Goal: Task Accomplishment & Management: Use online tool/utility

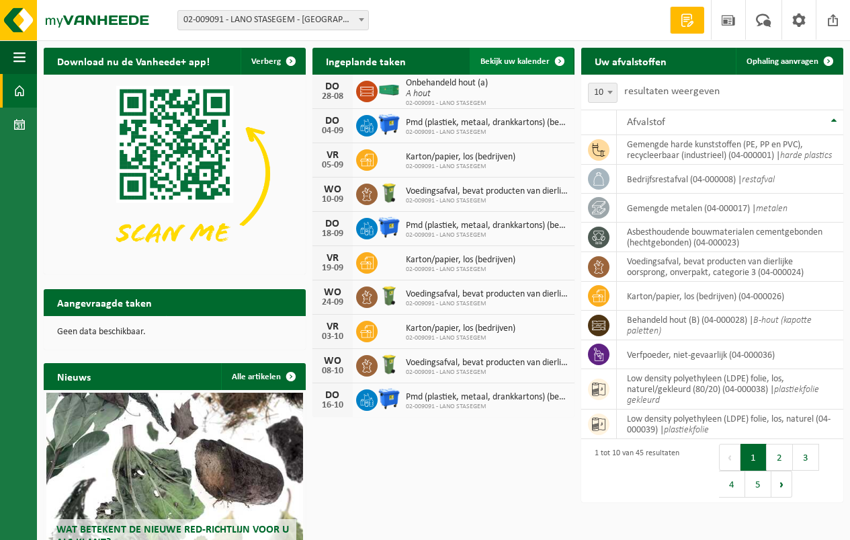
click at [509, 61] on span "Bekijk uw kalender" at bounding box center [514, 61] width 69 height 9
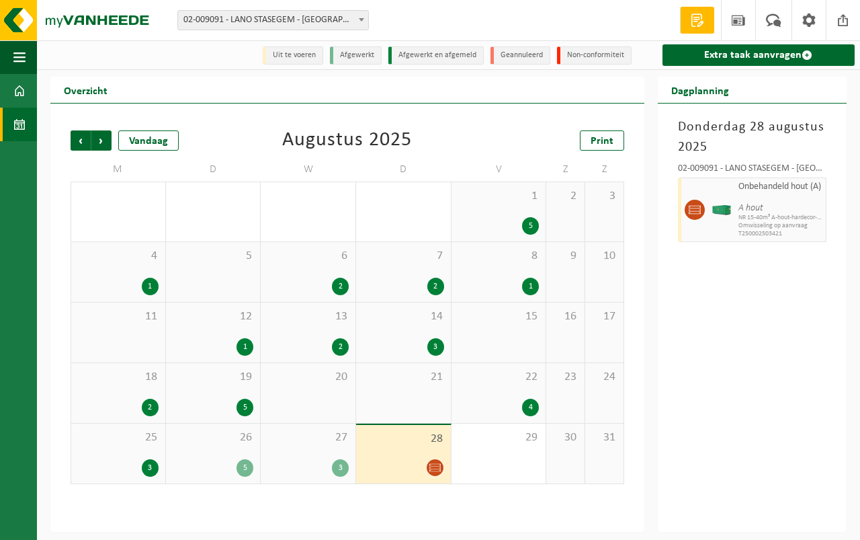
click at [392, 446] on span "28" at bounding box center [403, 438] width 81 height 15
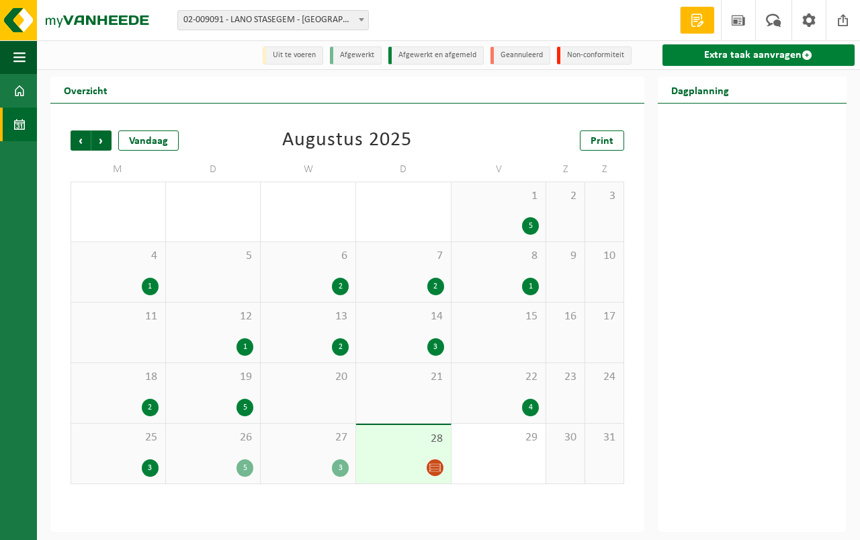
click at [747, 52] on link "Extra taak aanvragen" at bounding box center [759, 55] width 192 height 22
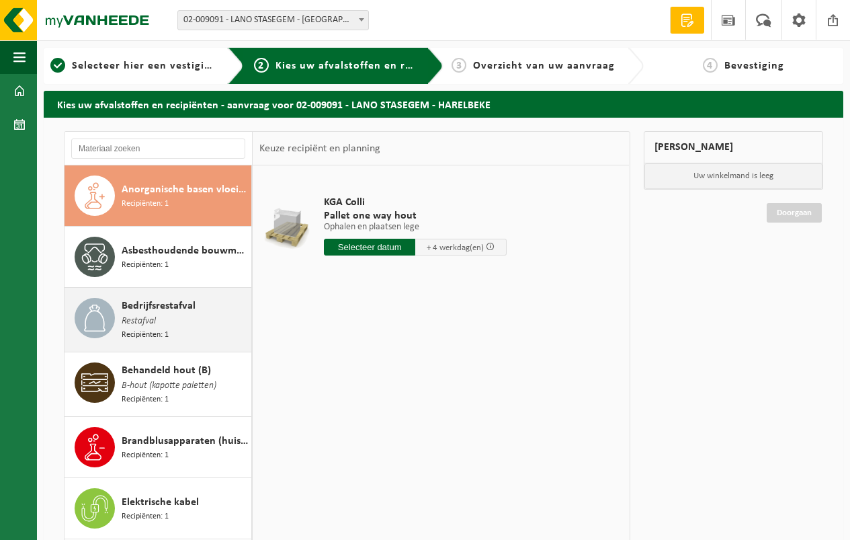
click at [172, 308] on span "Bedrijfsrestafval" at bounding box center [159, 306] width 74 height 16
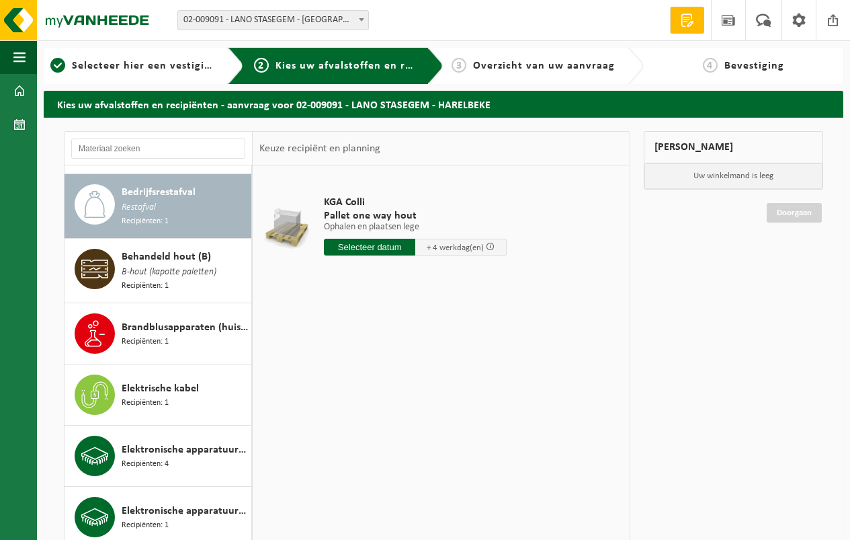
scroll to position [122, 0]
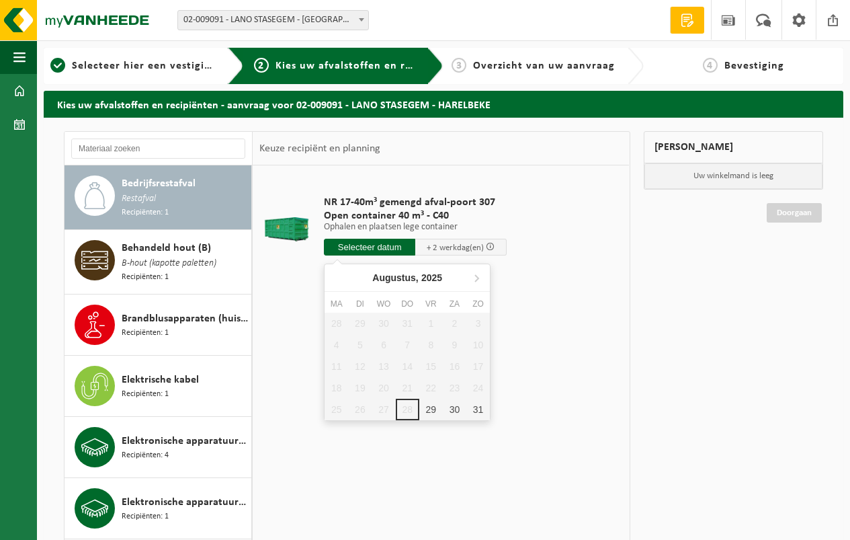
click at [366, 245] on input "text" at bounding box center [369, 247] width 91 height 17
click at [427, 406] on div "29" at bounding box center [431, 409] width 24 height 22
type input "Van 2025-08-29"
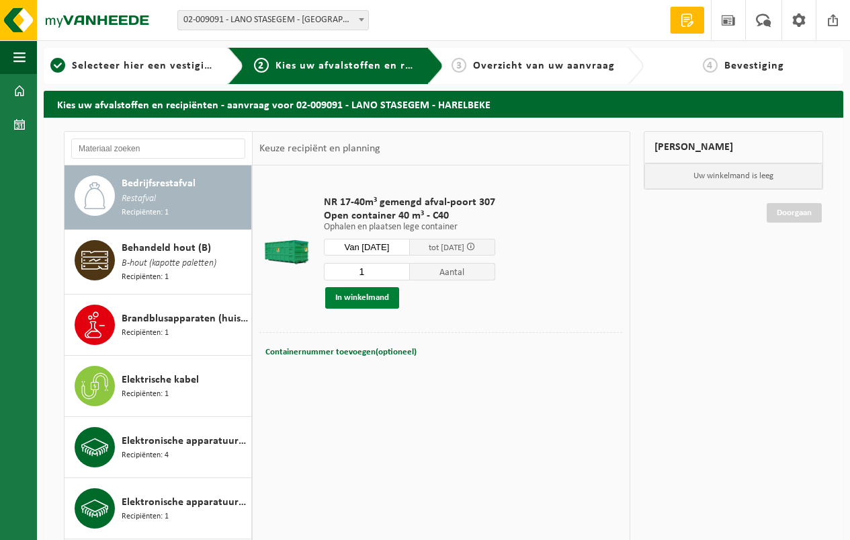
click at [359, 297] on button "In winkelmand" at bounding box center [362, 298] width 74 height 22
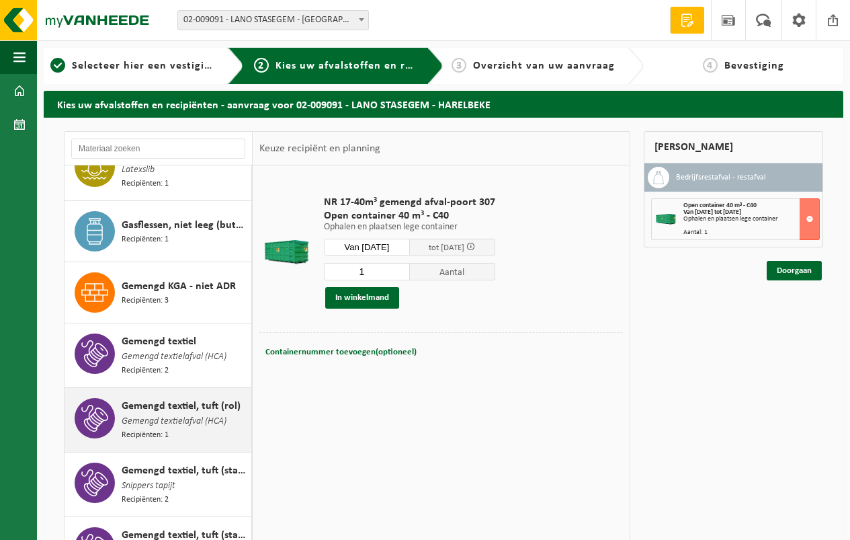
scroll to position [525, 0]
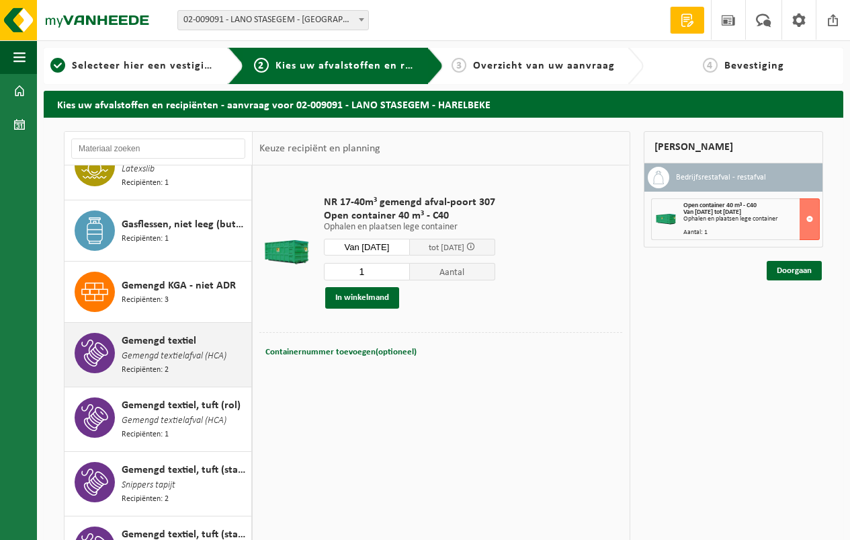
click at [202, 349] on span "Gemengd textielafval (HCA)" at bounding box center [174, 356] width 105 height 15
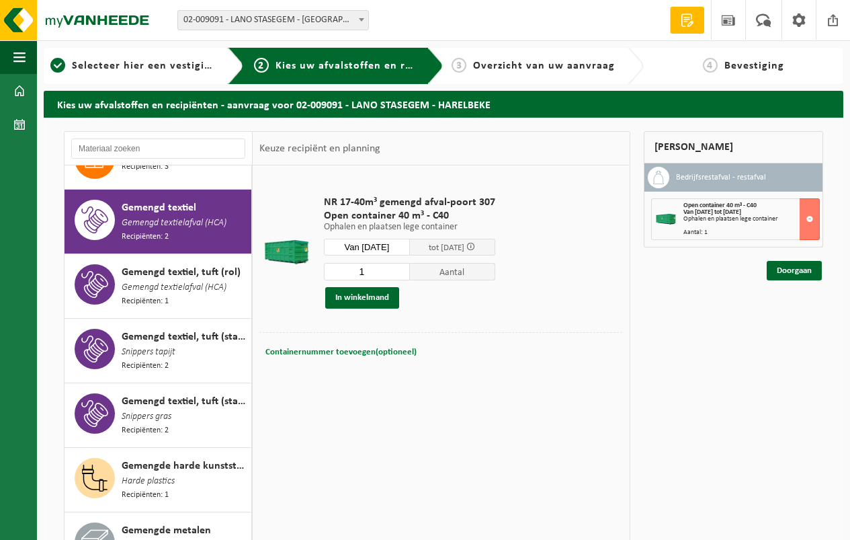
scroll to position [677, 0]
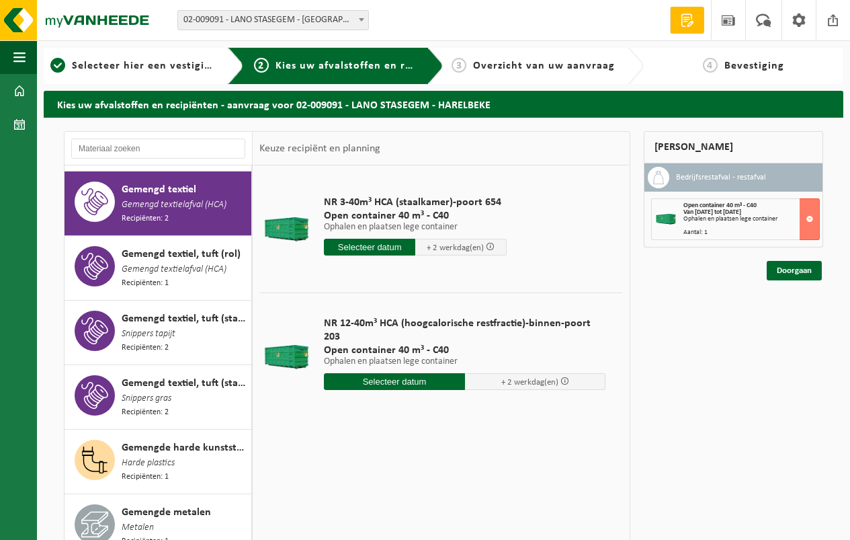
click at [386, 373] on input "text" at bounding box center [394, 381] width 141 height 17
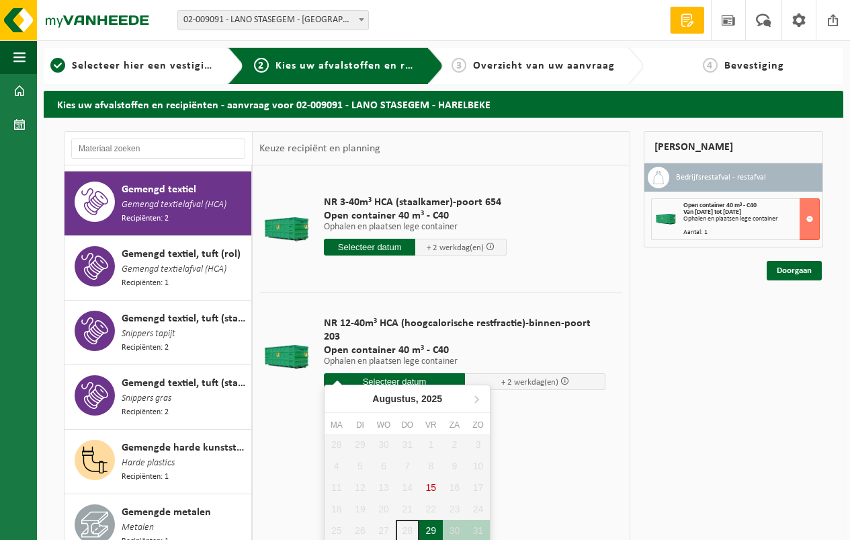
click at [431, 527] on div "29" at bounding box center [431, 530] width 24 height 22
type input "Van 2025-08-29"
type input "2025-08-29"
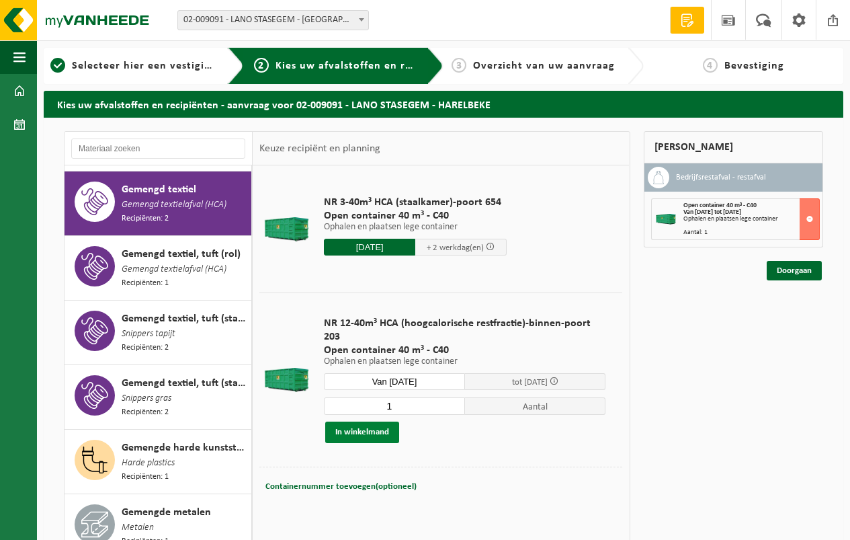
click at [360, 421] on button "In winkelmand" at bounding box center [362, 432] width 74 height 22
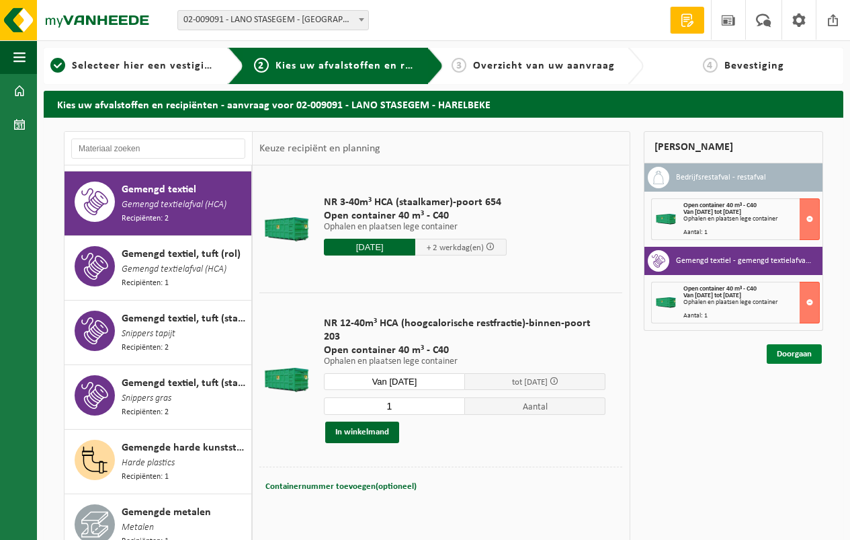
click at [798, 351] on link "Doorgaan" at bounding box center [794, 353] width 55 height 19
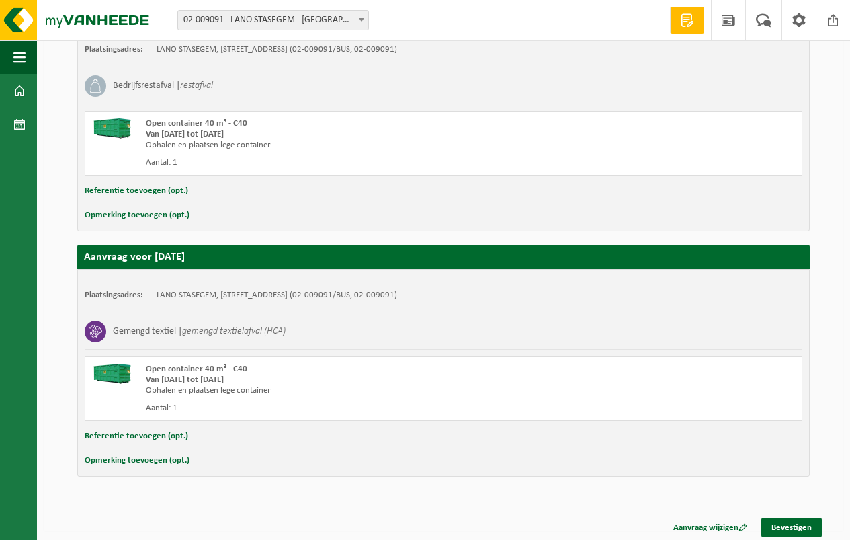
scroll to position [282, 0]
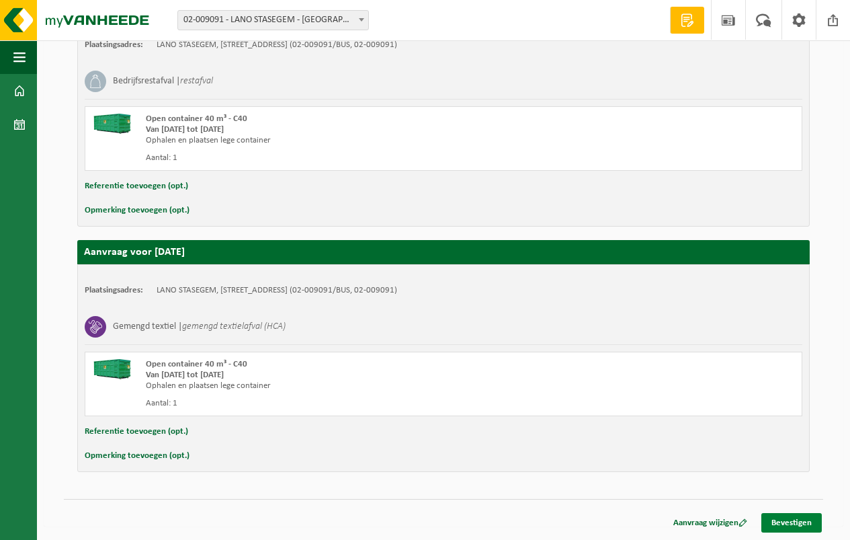
click at [802, 519] on link "Bevestigen" at bounding box center [791, 522] width 60 height 19
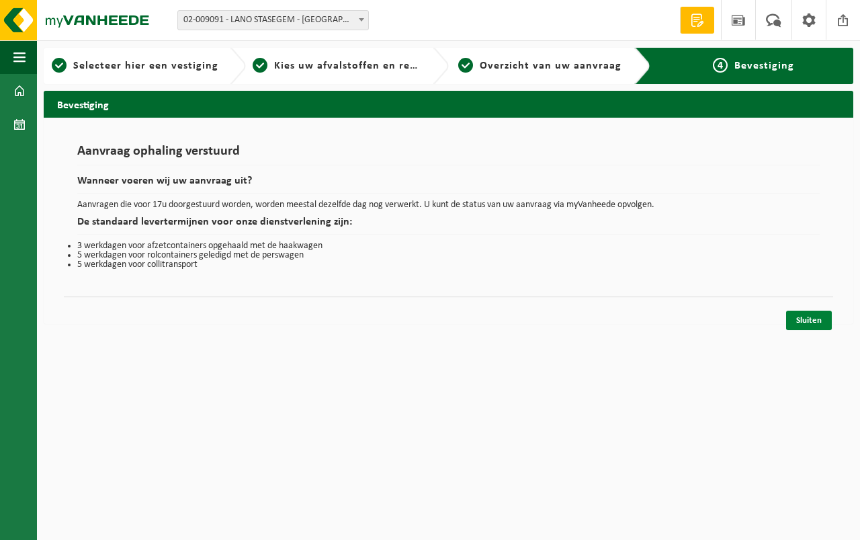
click at [809, 317] on link "Sluiten" at bounding box center [809, 319] width 46 height 19
